Goal: Task Accomplishment & Management: Manage account settings

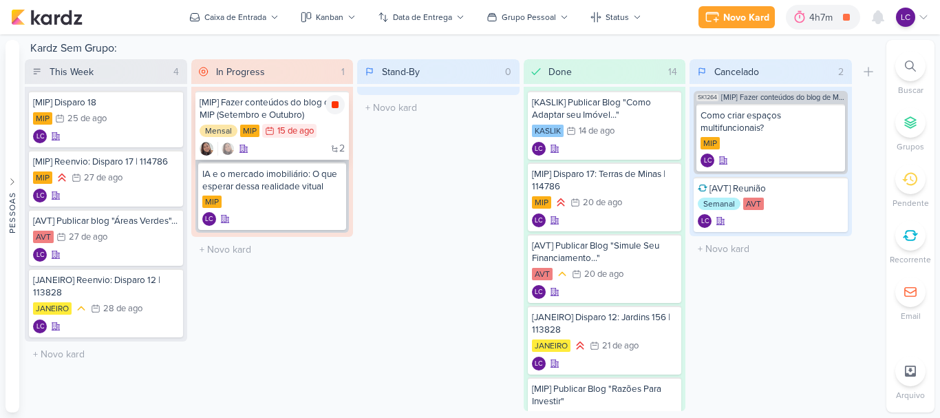
click at [332, 107] on icon at bounding box center [335, 104] width 11 height 11
click at [248, 242] on input "text" at bounding box center [272, 250] width 157 height 20
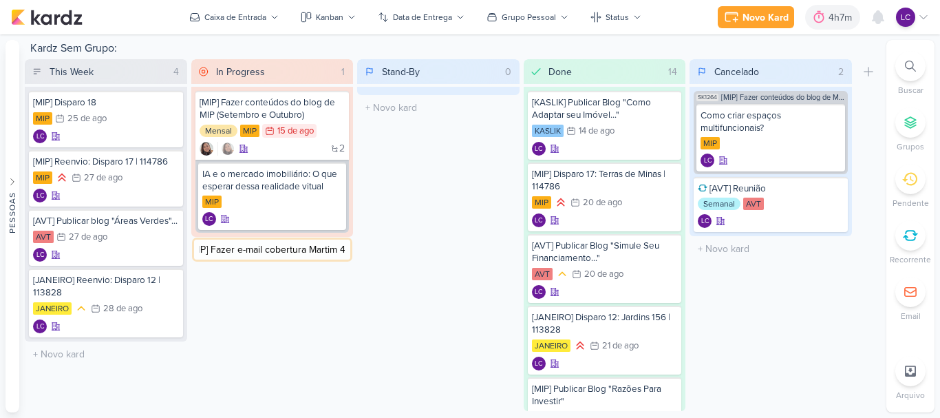
scroll to position [0, 22]
type input "[MIP] Fazer e-mail cobertura Martim 440"
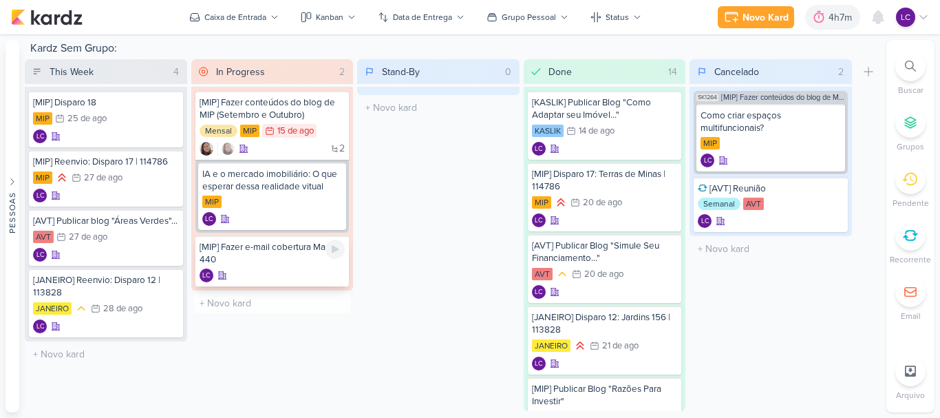
click at [270, 265] on div "[MIP] Fazer e-mail cobertura Martim 440" at bounding box center [273, 253] width 146 height 25
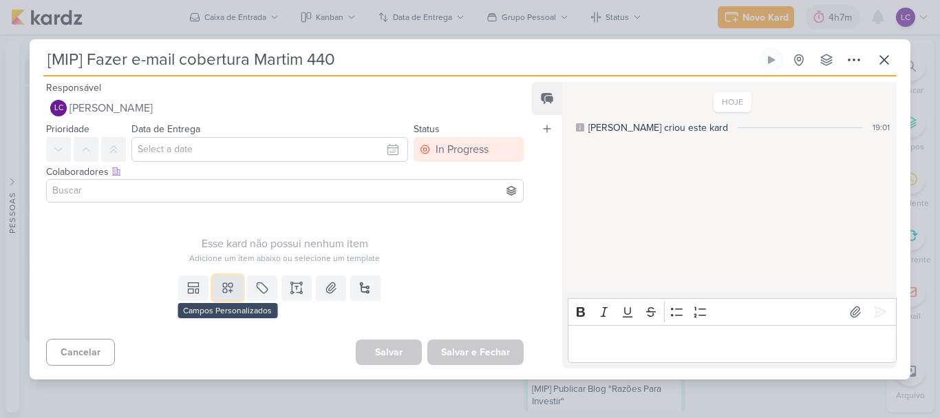
click at [224, 288] on icon at bounding box center [228, 288] width 14 height 14
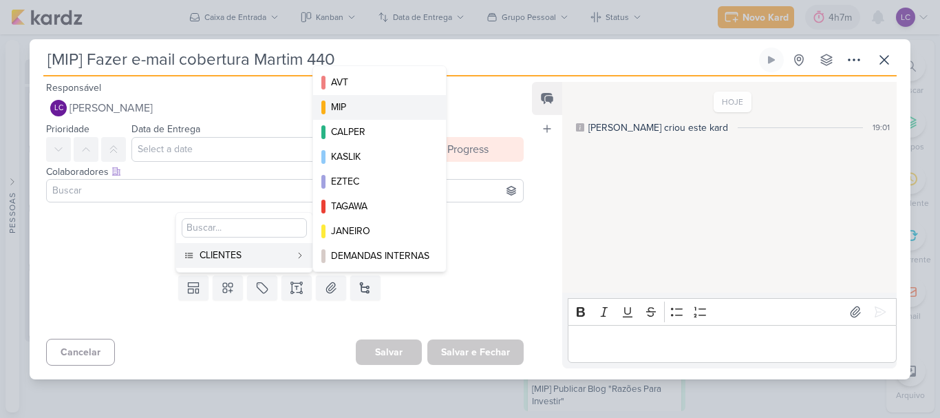
click at [376, 109] on div "MIP" at bounding box center [380, 107] width 98 height 14
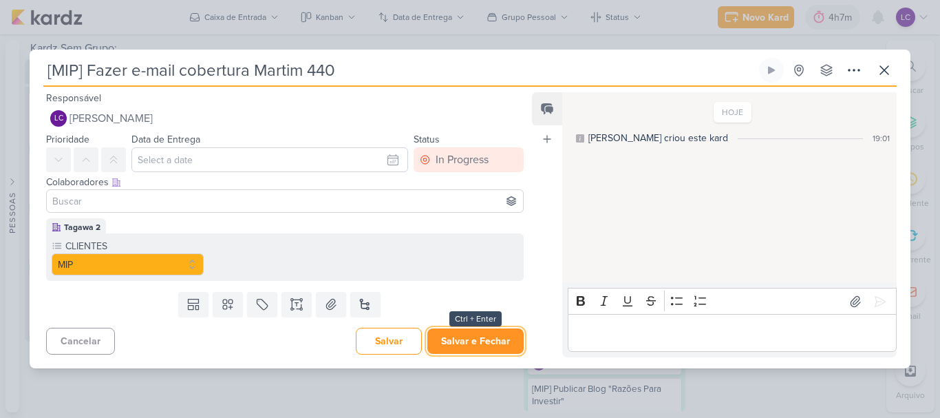
click at [496, 344] on button "Salvar e Fechar" at bounding box center [475, 340] width 96 height 25
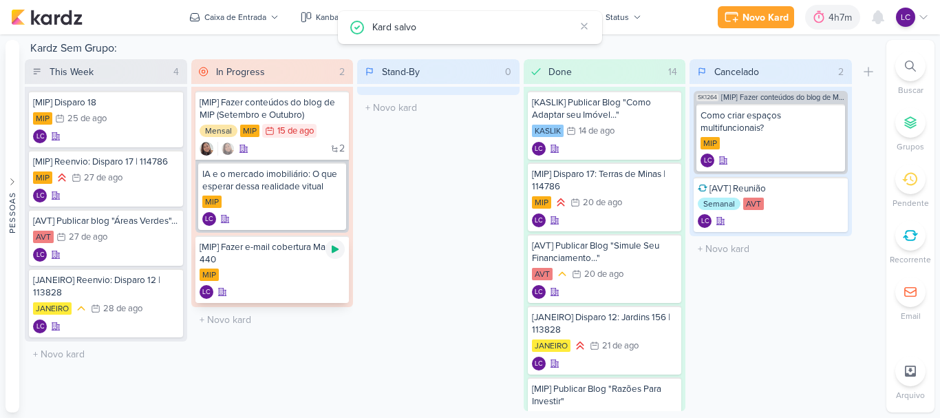
click at [336, 251] on icon at bounding box center [335, 250] width 7 height 8
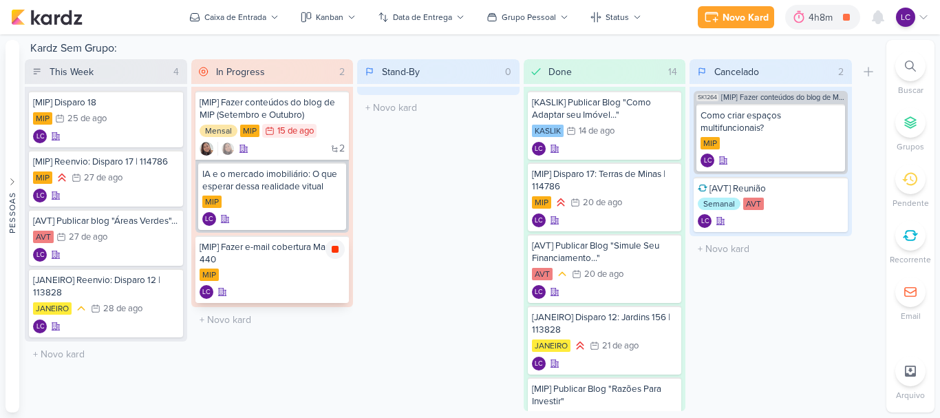
click at [337, 246] on icon at bounding box center [335, 249] width 7 height 7
click at [927, 14] on icon at bounding box center [923, 17] width 11 height 11
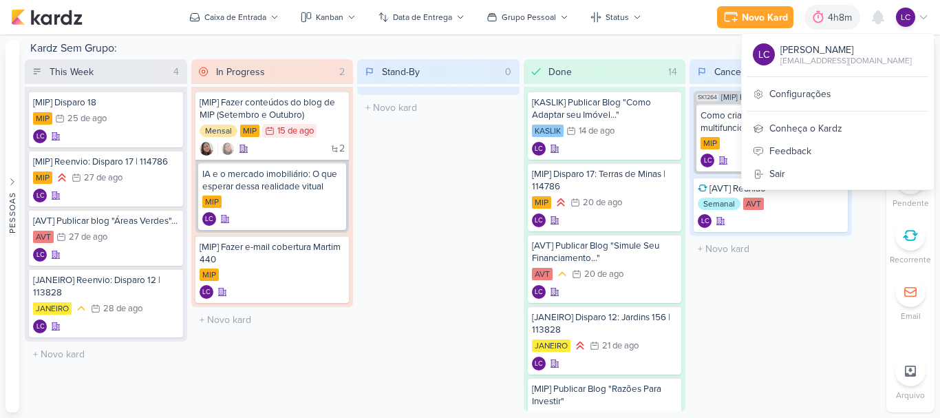
click at [819, 82] on div "LC [PERSON_NAME] [EMAIL_ADDRESS][DOMAIN_NAME] Configurações Conheça o Kardz Fee…" at bounding box center [837, 111] width 193 height 157
click at [805, 95] on link "Configurações" at bounding box center [838, 94] width 192 height 23
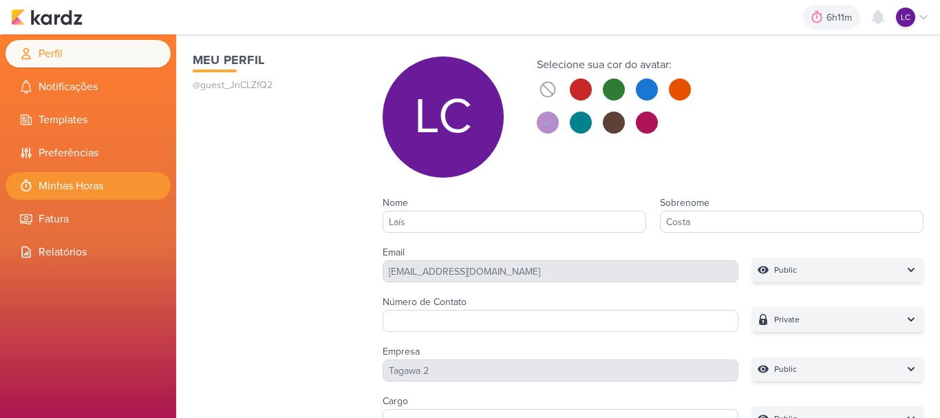
click at [49, 197] on li "Minhas Horas" at bounding box center [88, 186] width 165 height 28
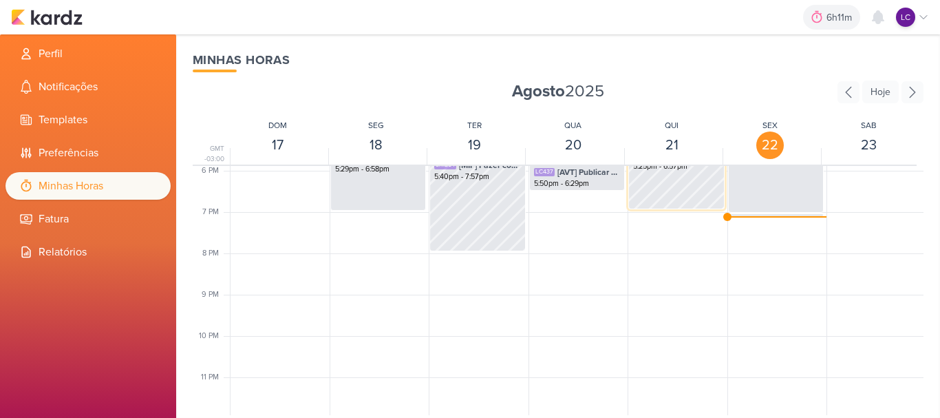
scroll to position [742, 0]
click at [762, 211] on div "LC478 [MIP] Fazer e-mail cobertura Martim 440 7:02pm - 7:07pm" at bounding box center [776, 224] width 95 height 26
select select "pm"
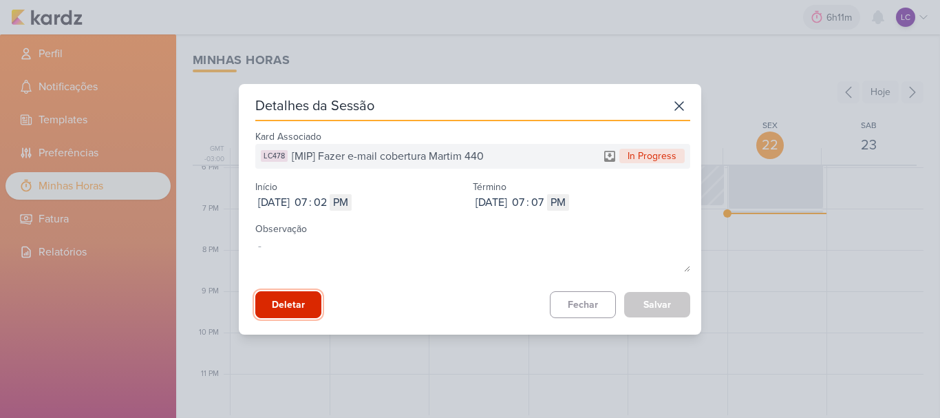
click at [275, 313] on button "Deletar" at bounding box center [288, 304] width 66 height 27
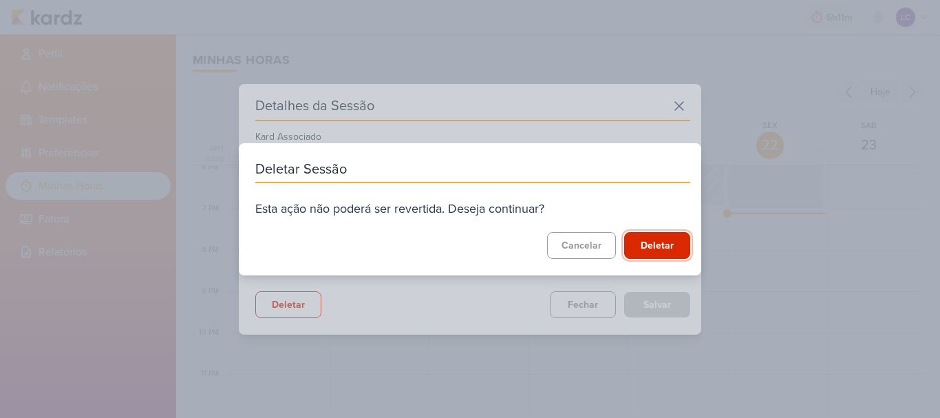
click at [664, 237] on button "Deletar" at bounding box center [657, 245] width 66 height 27
